Goal: Task Accomplishment & Management: Manage account settings

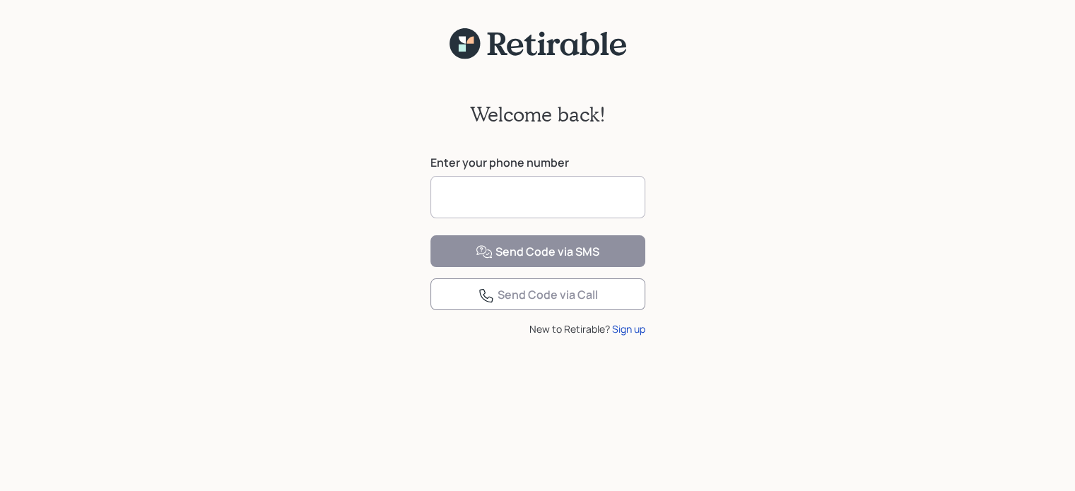
click at [461, 190] on input at bounding box center [537, 197] width 215 height 42
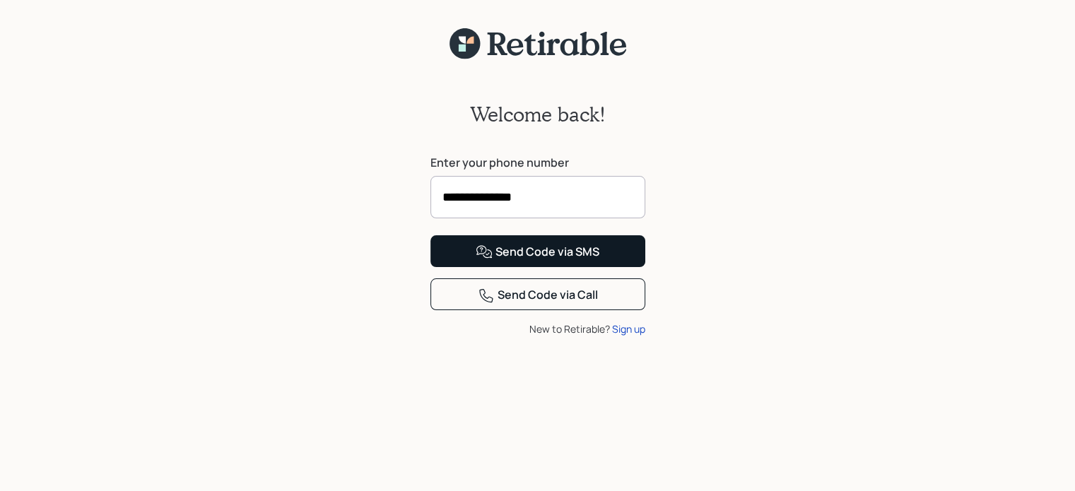
type input "**********"
click at [504, 261] on div "Send Code via SMS" at bounding box center [537, 252] width 124 height 17
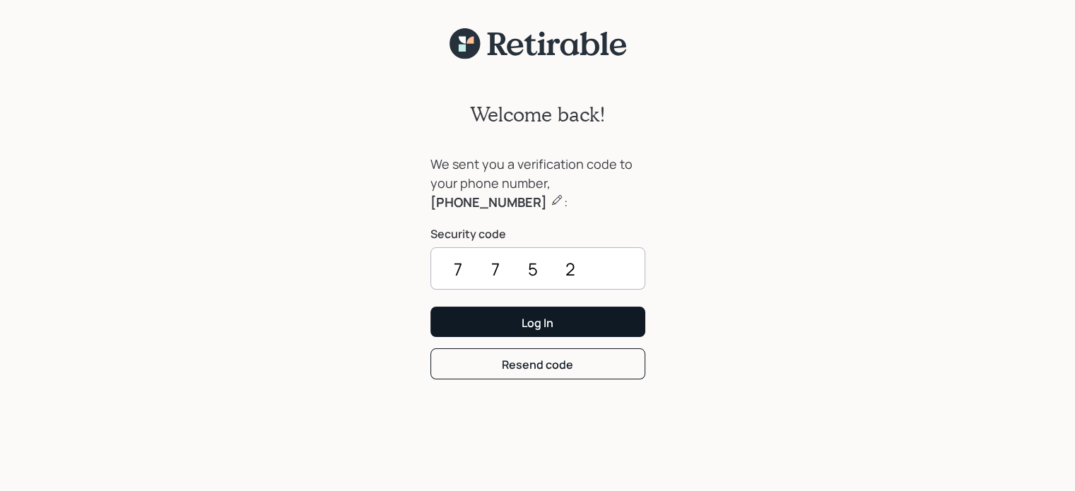
type input "7752"
click at [529, 322] on div "Log In" at bounding box center [537, 323] width 32 height 16
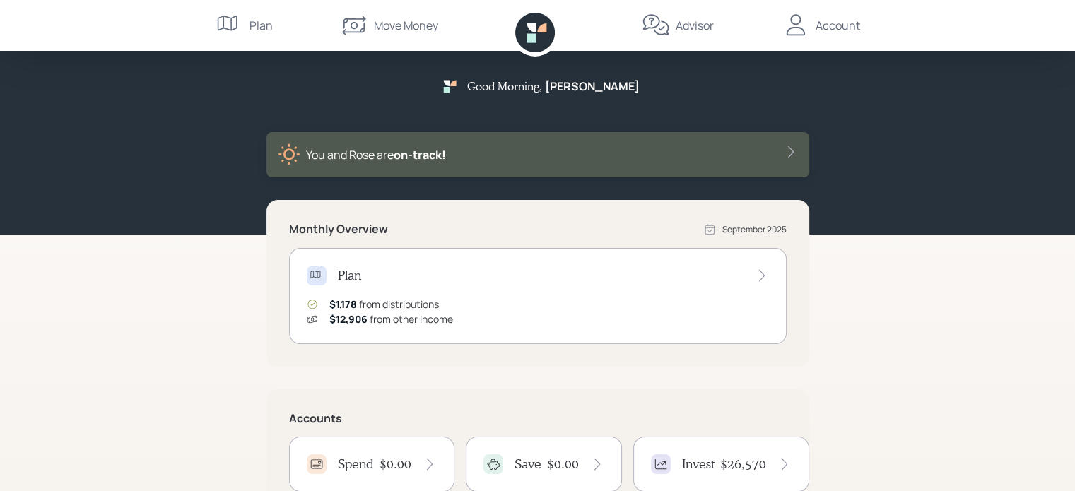
click at [674, 23] on div "Advisor" at bounding box center [677, 25] width 72 height 51
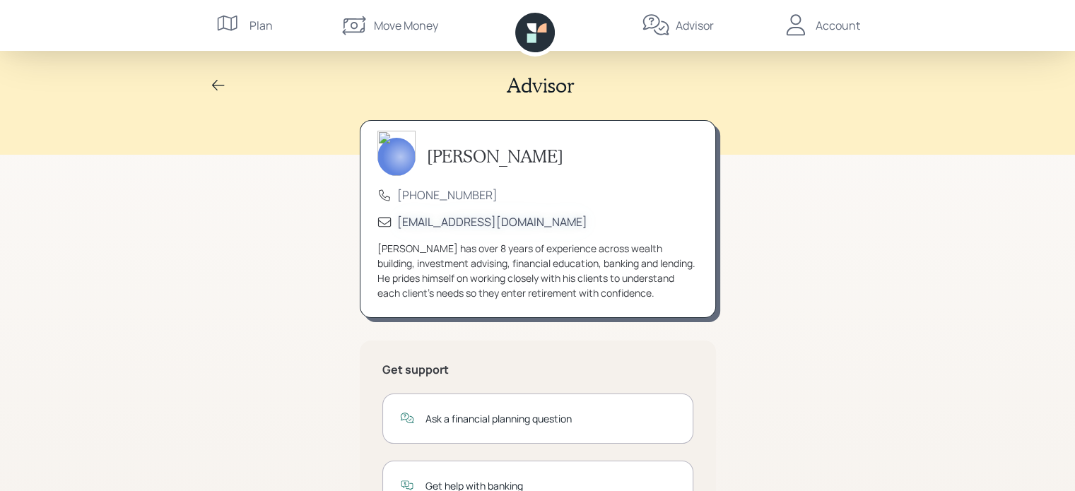
click at [441, 220] on div "[EMAIL_ADDRESS][DOMAIN_NAME]" at bounding box center [492, 222] width 190 height 16
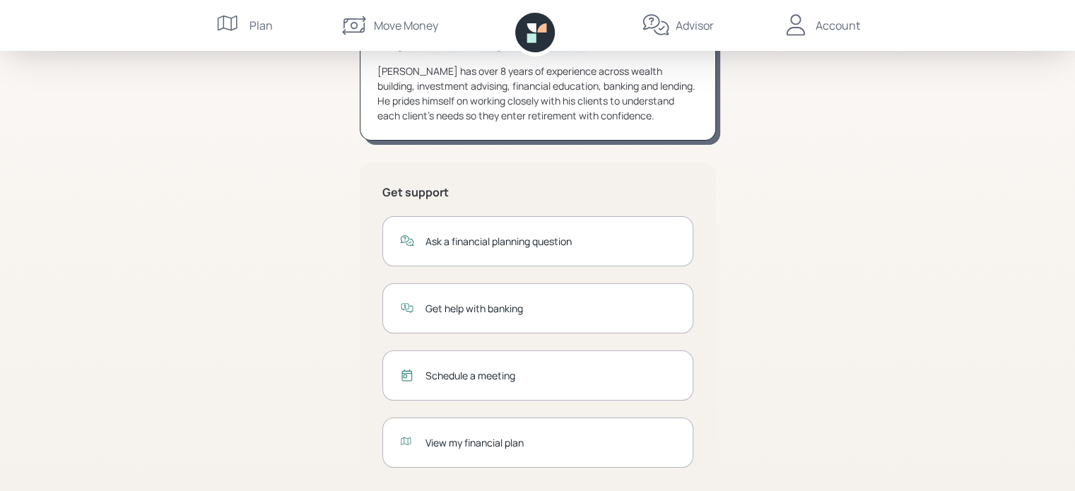
scroll to position [197, 0]
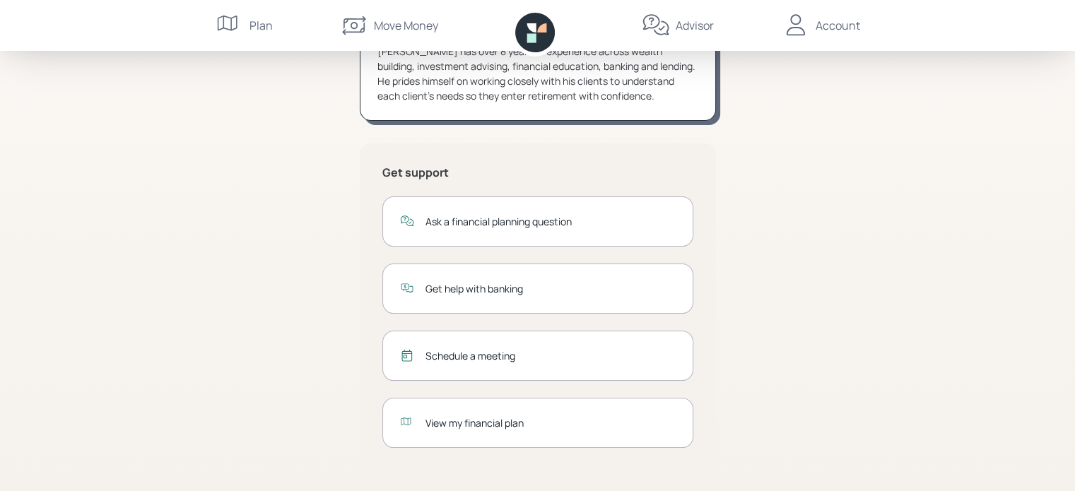
click at [472, 353] on div "Schedule a meeting" at bounding box center [550, 355] width 250 height 15
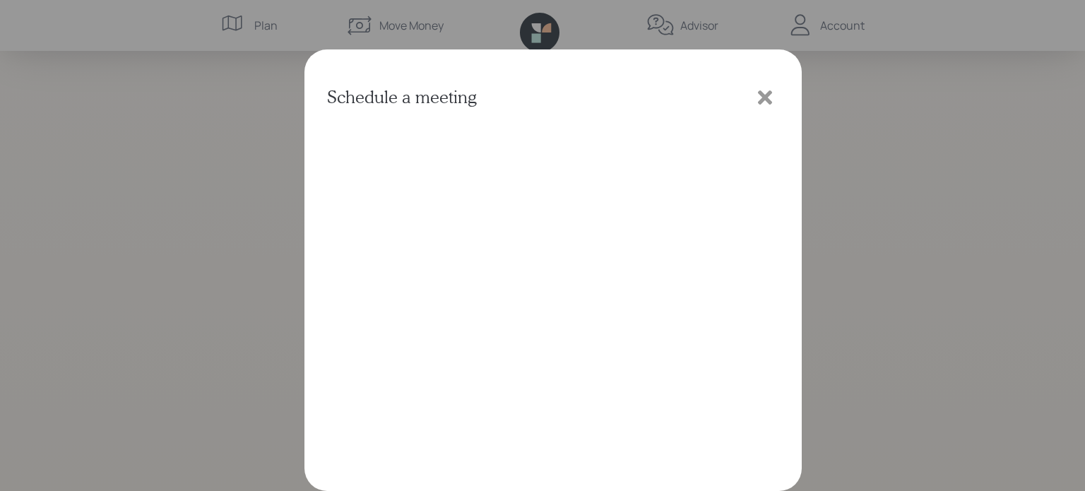
click at [757, 87] on icon at bounding box center [764, 97] width 21 height 21
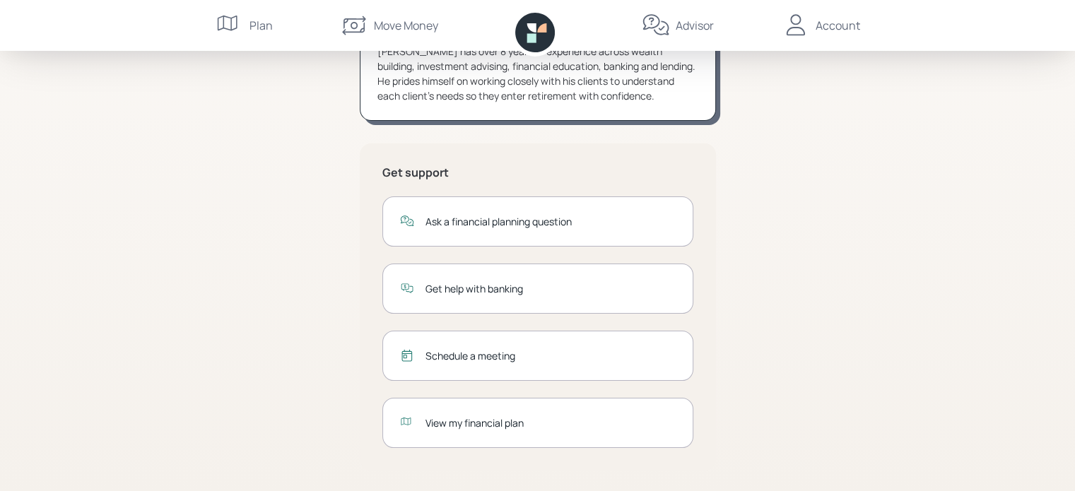
click at [756, 243] on div "[PERSON_NAME] [PHONE_NUMBER] [EMAIL_ADDRESS][DOMAIN_NAME] [PERSON_NAME] has ove…" at bounding box center [537, 208] width 543 height 570
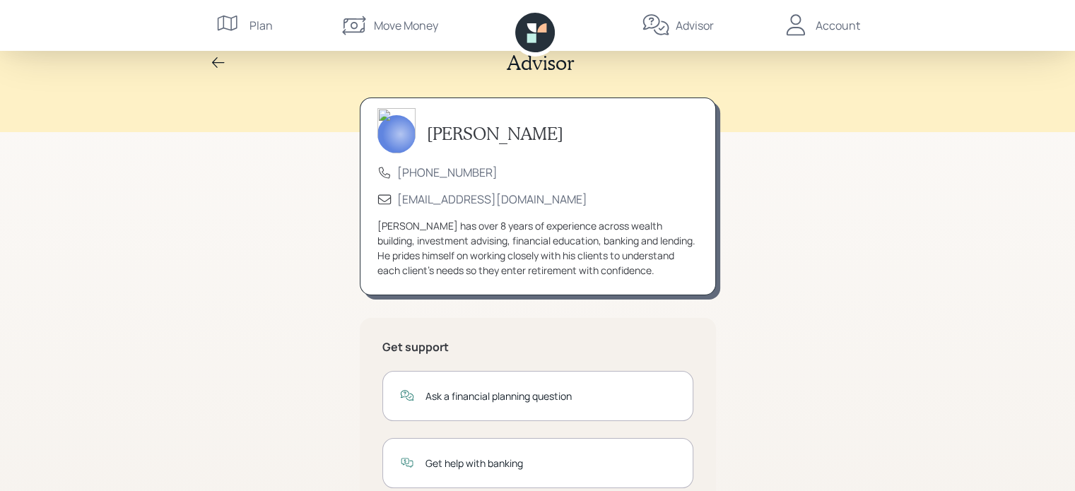
scroll to position [0, 0]
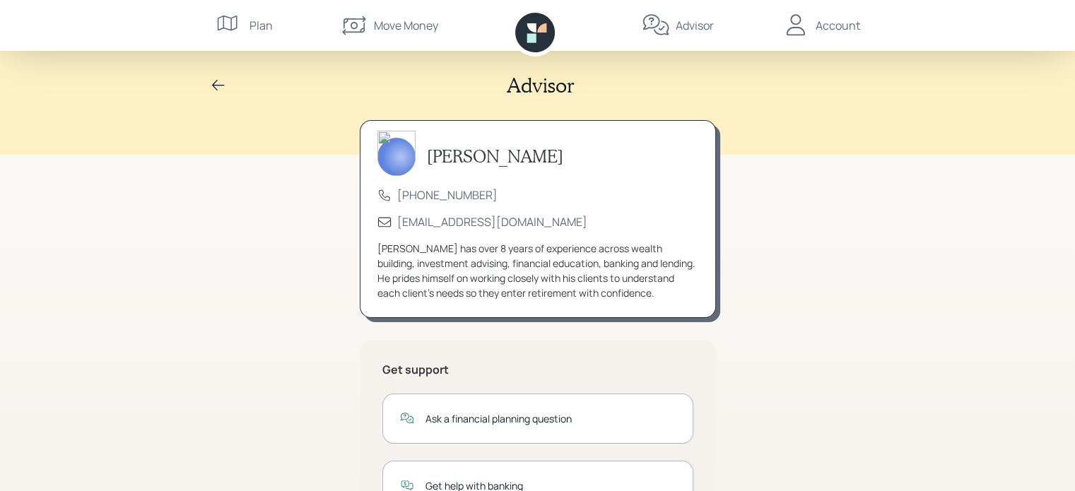
click at [260, 30] on div "Plan" at bounding box center [260, 25] width 23 height 17
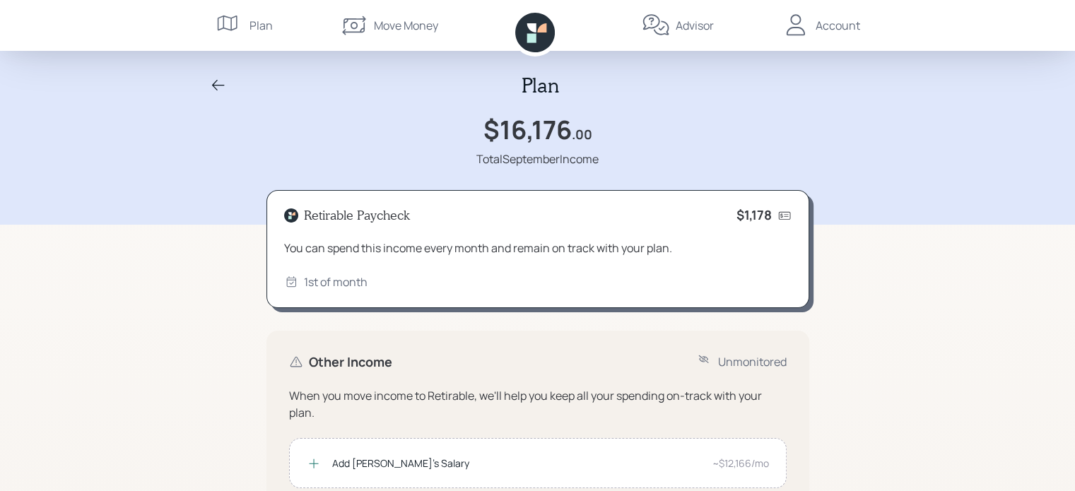
click at [833, 23] on div "Account" at bounding box center [837, 25] width 45 height 17
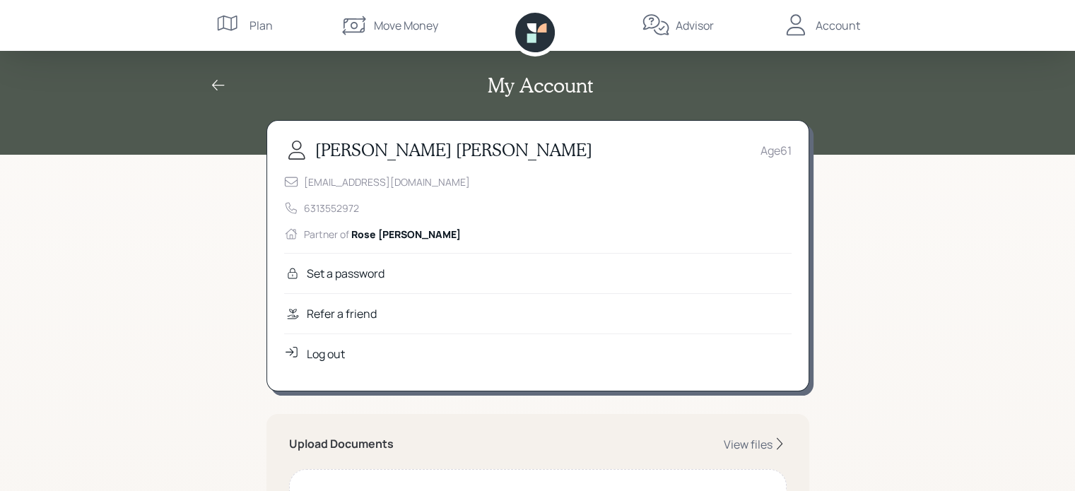
click at [382, 30] on div "Move Money" at bounding box center [406, 25] width 64 height 17
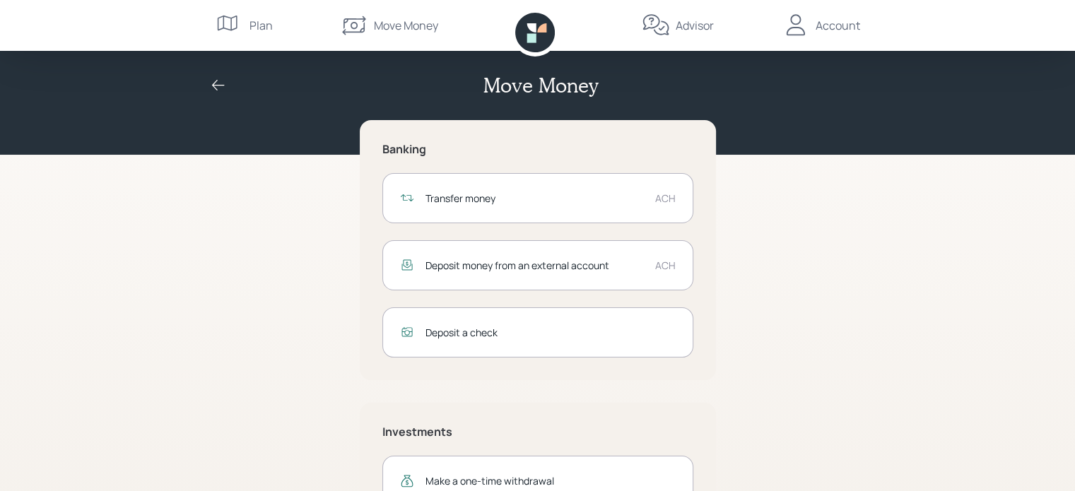
click at [732, 460] on div "Banking Transfer money ACH Deposit money from an external account ACH Deposit a…" at bounding box center [537, 324] width 543 height 408
